Goal: Communication & Community: Share content

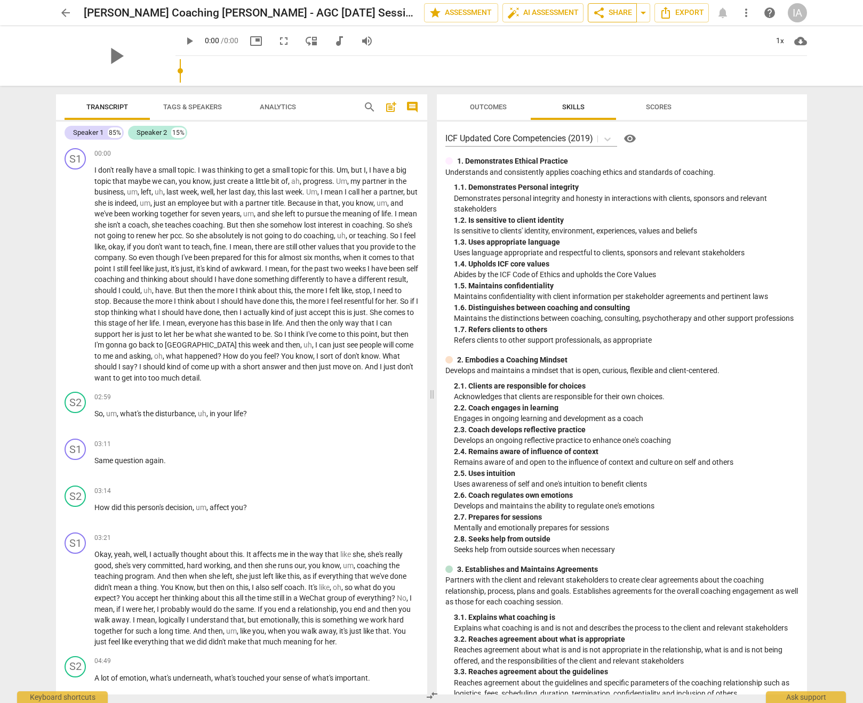
click at [609, 14] on span "share Share" at bounding box center [611, 12] width 39 height 13
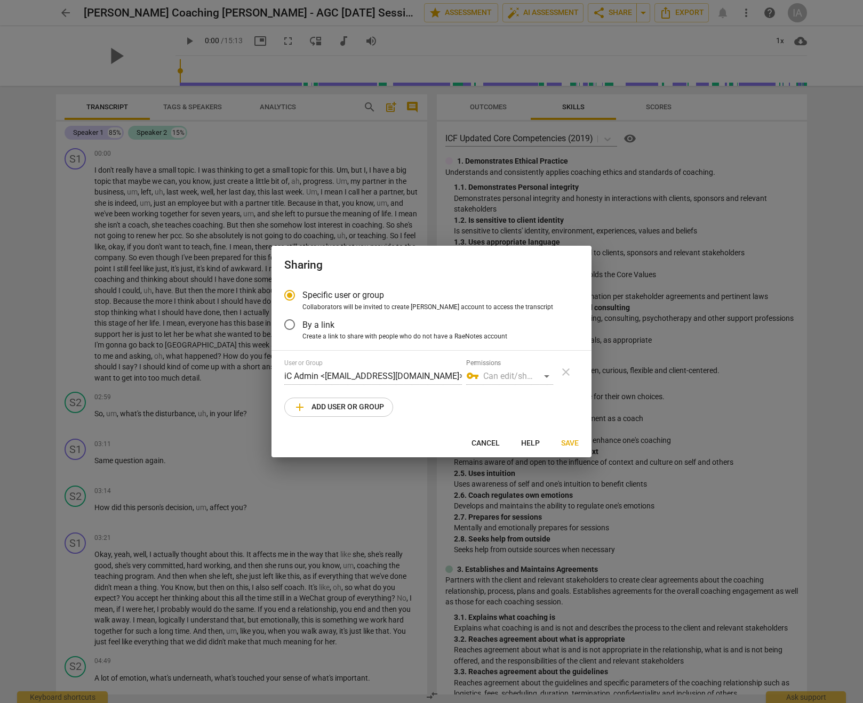
click at [326, 409] on span "add Add user or group" at bounding box center [338, 407] width 91 height 13
radio input "false"
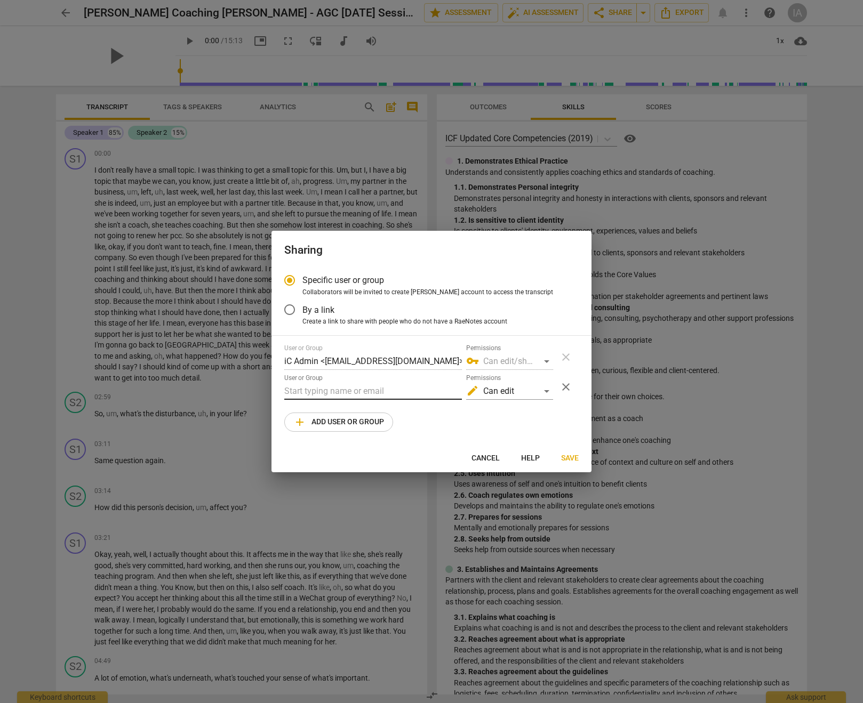
click at [333, 387] on input "text" at bounding box center [373, 391] width 178 height 17
paste input "[EMAIL_ADDRESS][DOMAIN_NAME]"
type input "[EMAIL_ADDRESS][DOMAIN_NAME]"
click at [341, 417] on span "add Add user or group" at bounding box center [338, 422] width 91 height 13
radio input "false"
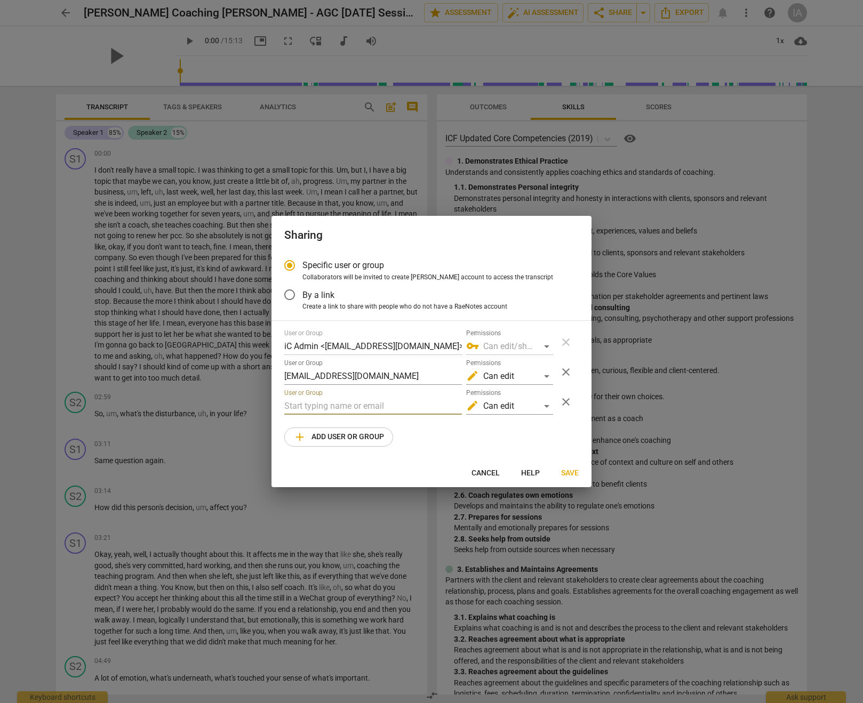
click at [340, 409] on input "text" at bounding box center [373, 406] width 178 height 17
paste input "[EMAIL_ADDRESS][DOMAIN_NAME]"
type input "[EMAIL_ADDRESS][DOMAIN_NAME]"
click at [299, 440] on span "add" at bounding box center [299, 437] width 13 height 13
radio input "false"
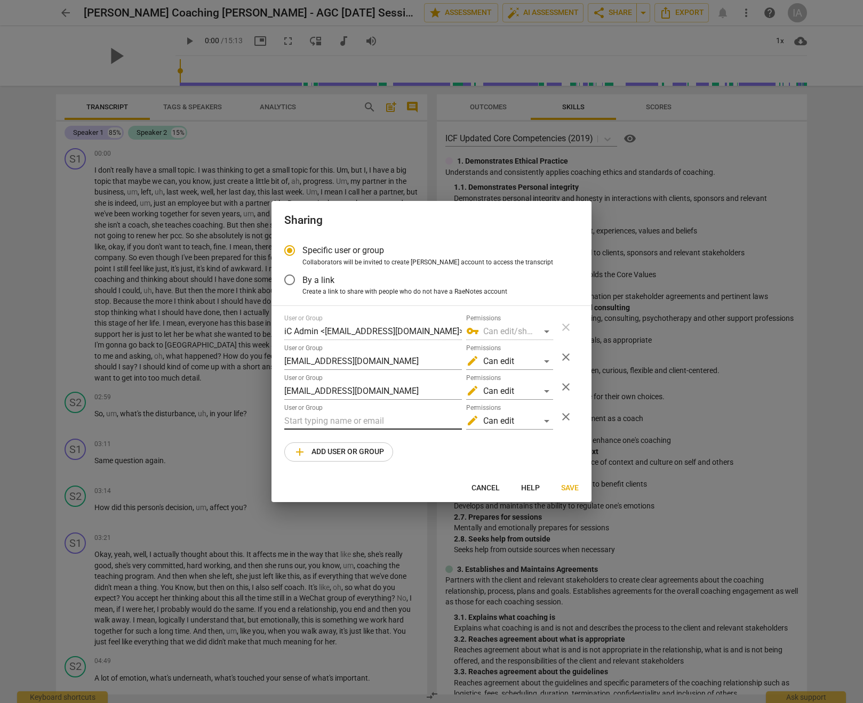
click at [306, 418] on input "text" at bounding box center [373, 421] width 178 height 17
paste input "[EMAIL_ADDRESS][DOMAIN_NAME]"
type input "[EMAIL_ADDRESS][DOMAIN_NAME]"
drag, startPoint x: 354, startPoint y: 452, endPoint x: 352, endPoint y: 445, distance: 7.3
click at [354, 452] on span "add Add user or group" at bounding box center [338, 452] width 91 height 13
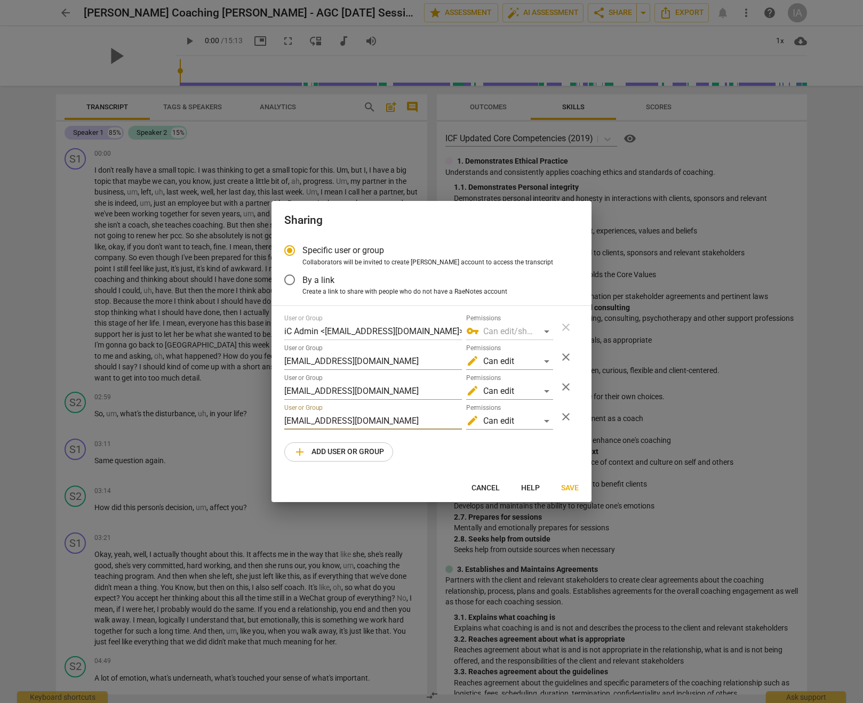
radio input "false"
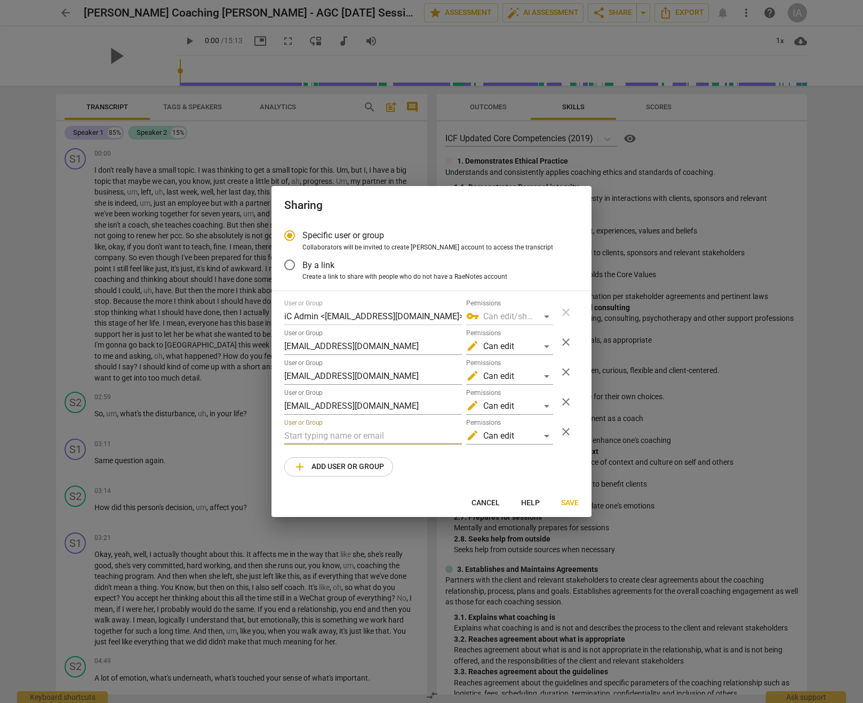
click at [348, 434] on input "text" at bounding box center [373, 436] width 178 height 17
paste input "[EMAIL_ADDRESS][DOMAIN_NAME]"
type input "[EMAIL_ADDRESS][DOMAIN_NAME]"
click at [320, 467] on span "add Add user or group" at bounding box center [338, 467] width 91 height 13
radio input "false"
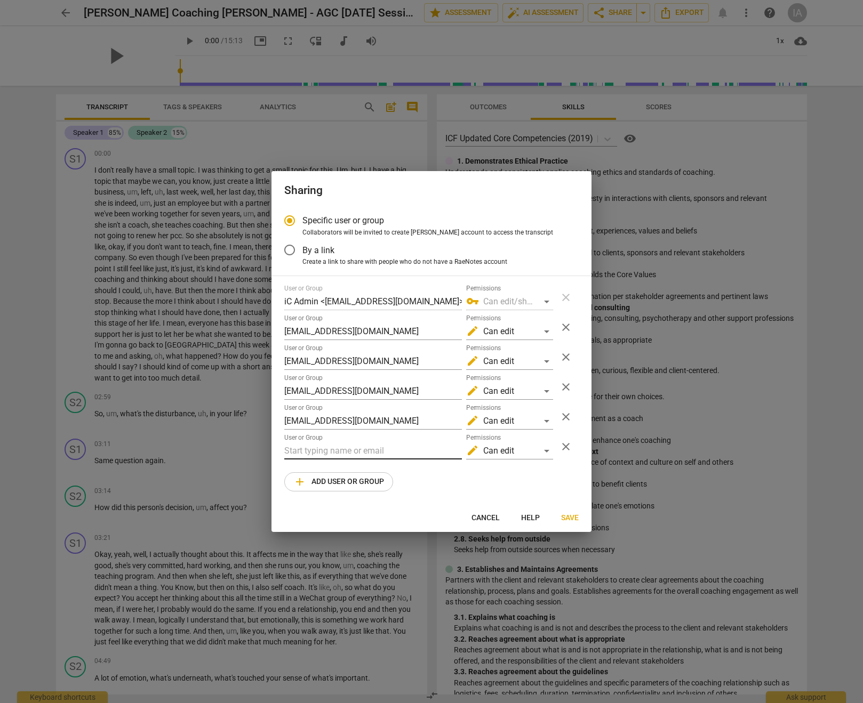
click at [319, 449] on input "text" at bounding box center [373, 451] width 178 height 17
paste input "[EMAIL_ADDRESS][DOMAIN_NAME]"
type input "[EMAIL_ADDRESS][DOMAIN_NAME]"
click at [325, 486] on span "add Add user or group" at bounding box center [338, 482] width 91 height 13
radio input "false"
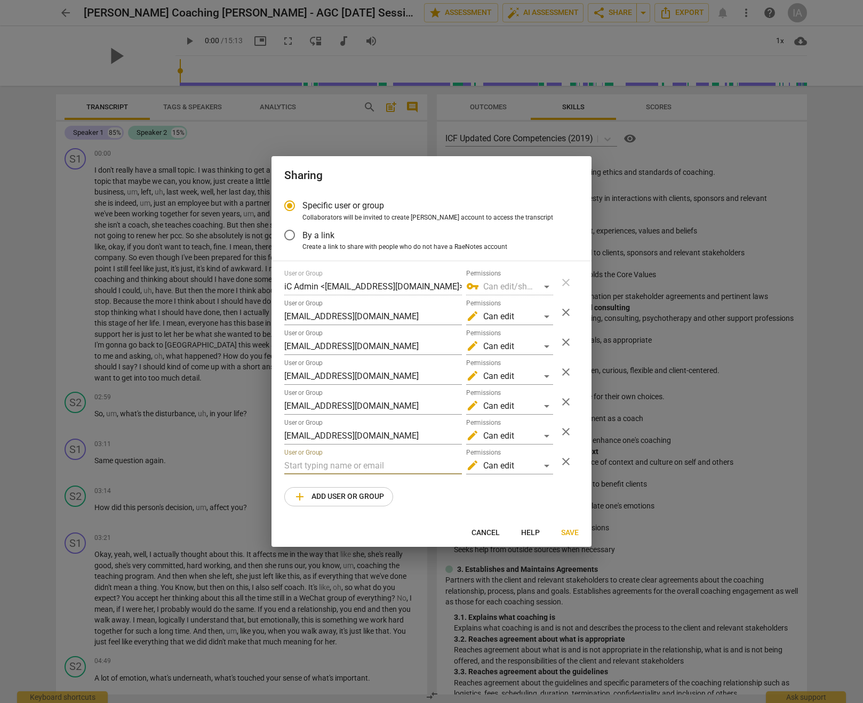
click at [323, 464] on input "text" at bounding box center [373, 465] width 178 height 17
paste input "[EMAIL_ADDRESS][DOMAIN_NAME]"
type input "[EMAIL_ADDRESS][DOMAIN_NAME]"
click at [326, 497] on span "add Add user or group" at bounding box center [338, 497] width 91 height 13
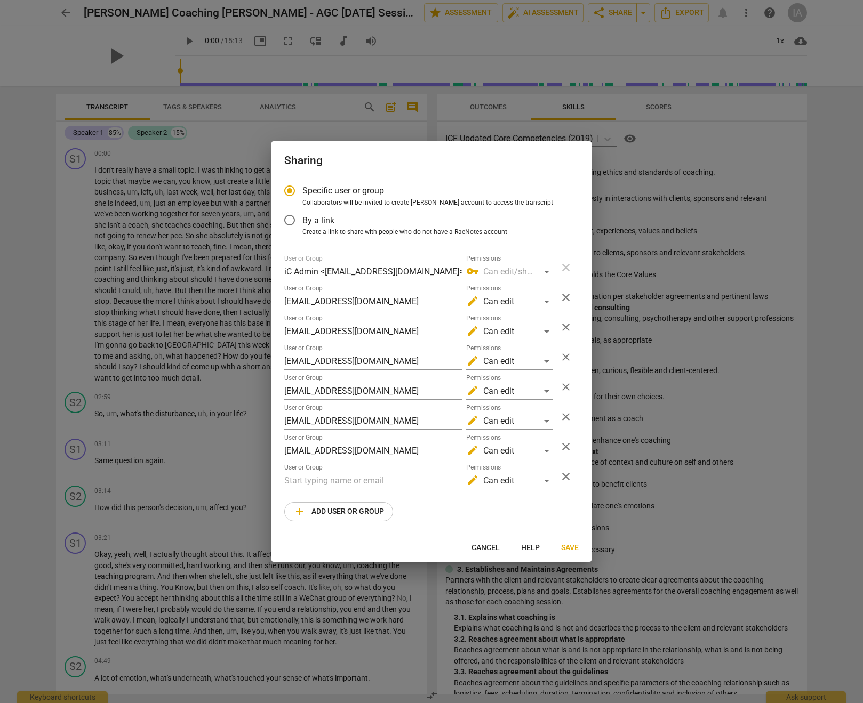
radio input "false"
click at [322, 477] on input "text" at bounding box center [373, 480] width 178 height 17
type input "[PERSON_NAME][EMAIL_ADDRESS][PERSON_NAME][DOMAIN_NAME]"
click at [547, 483] on div "edit Can edit" at bounding box center [509, 480] width 87 height 17
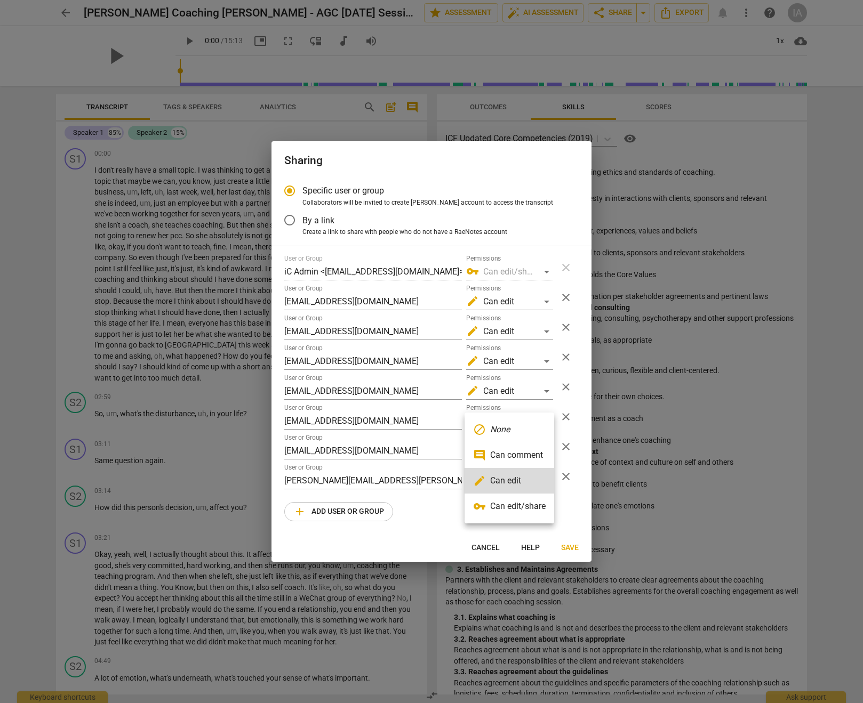
click at [528, 508] on li "vpn_key Can edit/share" at bounding box center [509, 507] width 90 height 26
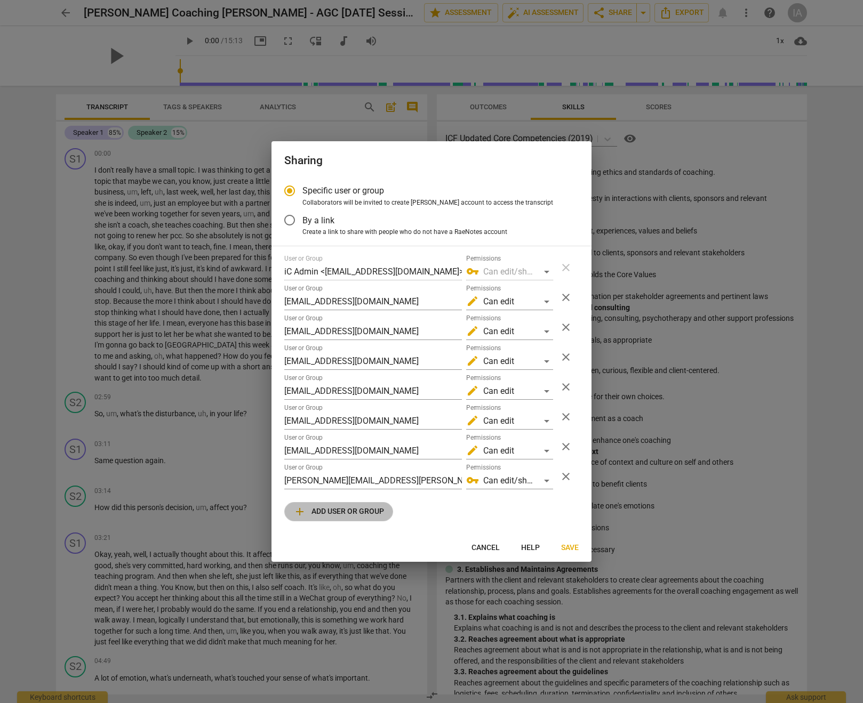
click at [366, 513] on span "add Add user or group" at bounding box center [338, 511] width 91 height 13
radio input "false"
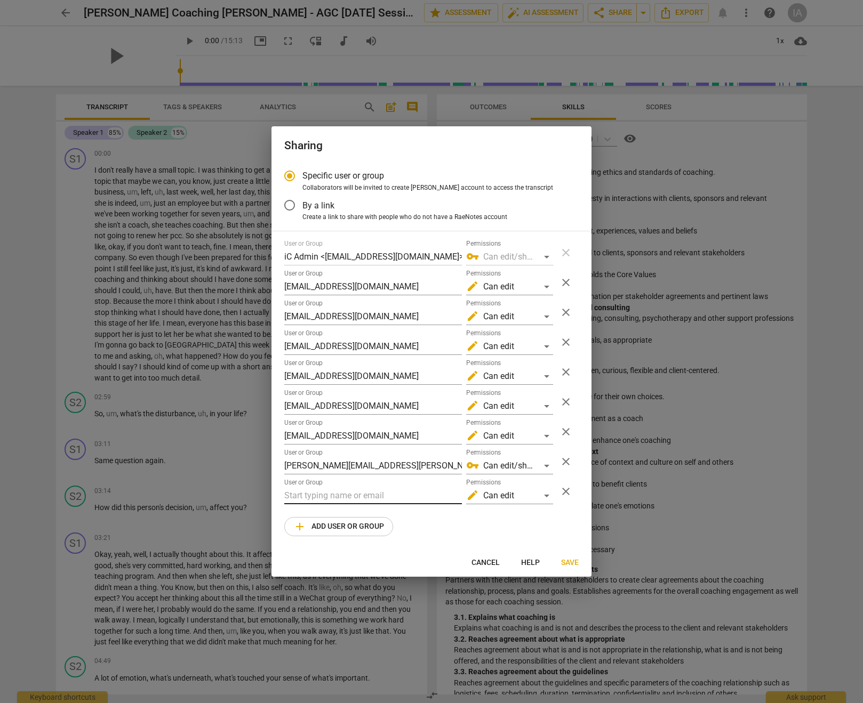
click at [363, 500] on input "text" at bounding box center [373, 495] width 178 height 17
type input "[PERSON_NAME][EMAIL_ADDRESS][PERSON_NAME][DOMAIN_NAME]"
click at [541, 499] on div "edit Can edit" at bounding box center [509, 495] width 87 height 17
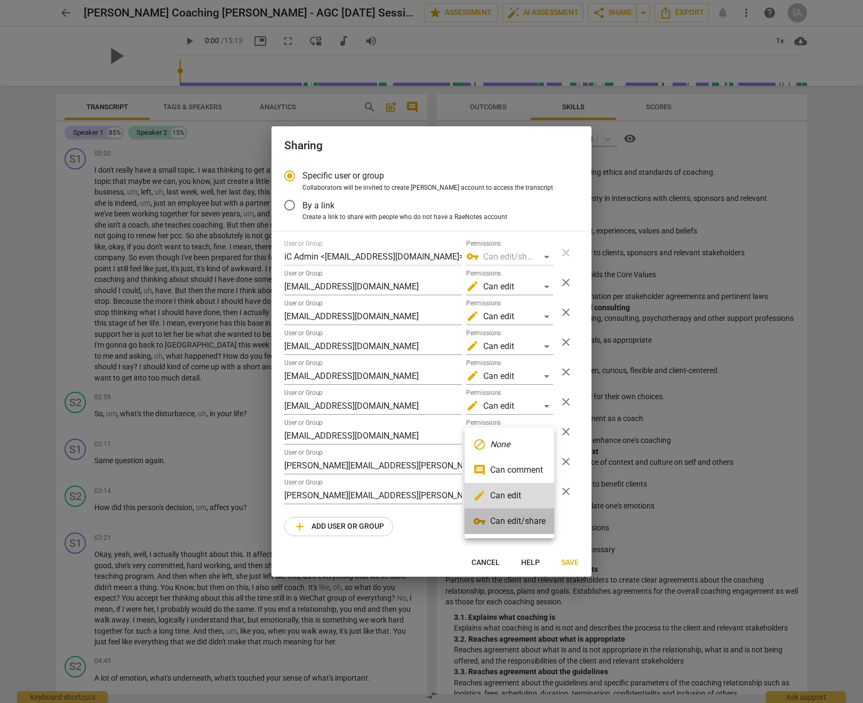
click at [533, 520] on li "vpn_key Can edit/share" at bounding box center [509, 522] width 90 height 26
radio input "false"
click at [538, 535] on div "User or Group iC Admin <[EMAIL_ADDRESS][DOMAIN_NAME]> Permissions vpn_key Can e…" at bounding box center [431, 388] width 294 height 296
click at [573, 564] on span "Save" at bounding box center [570, 563] width 18 height 11
